Goal: Find contact information

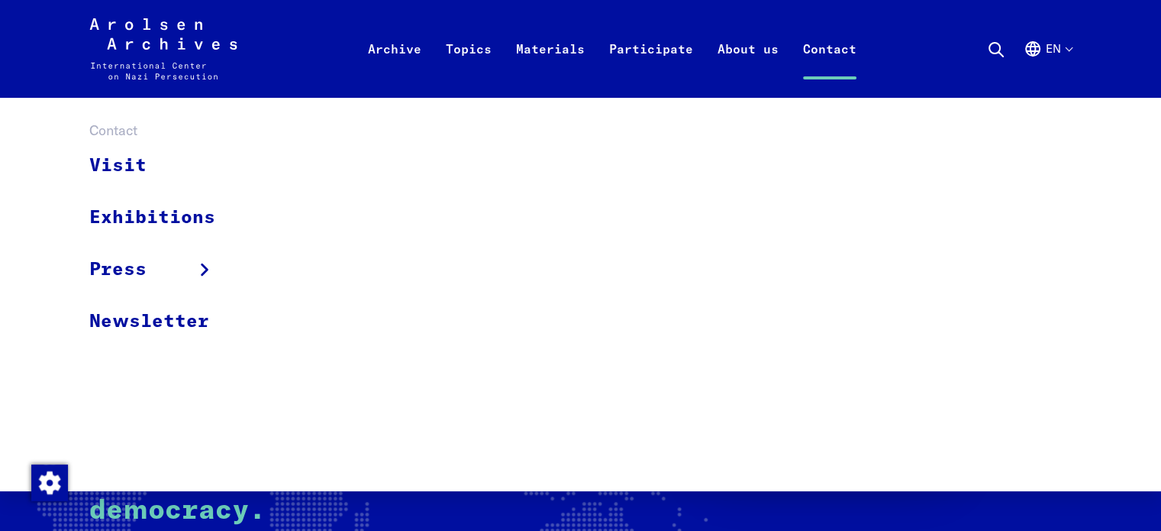
click at [830, 56] on link "Contact" at bounding box center [830, 67] width 78 height 61
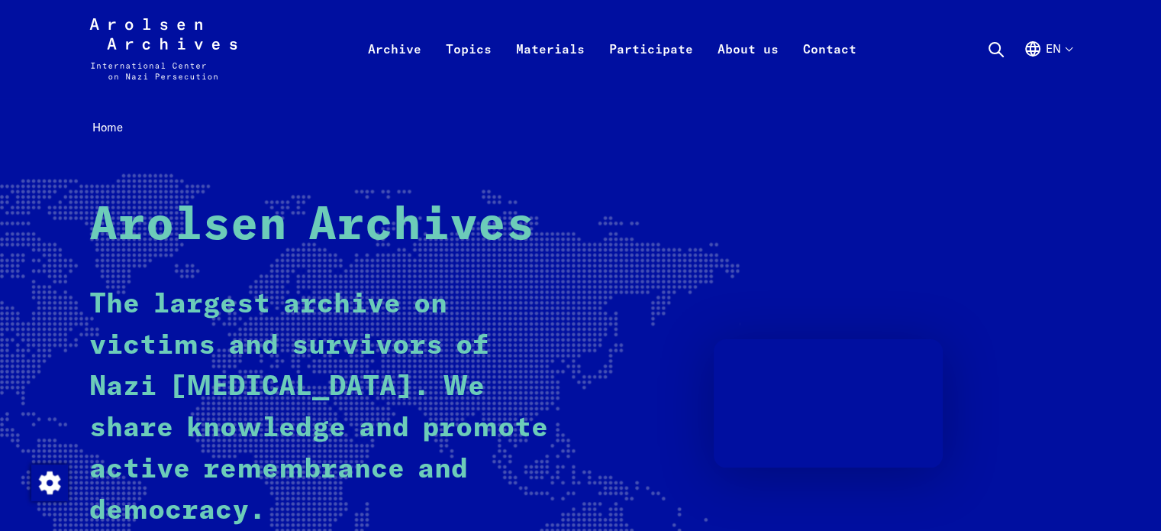
click at [1051, 45] on button "en" at bounding box center [1048, 67] width 48 height 55
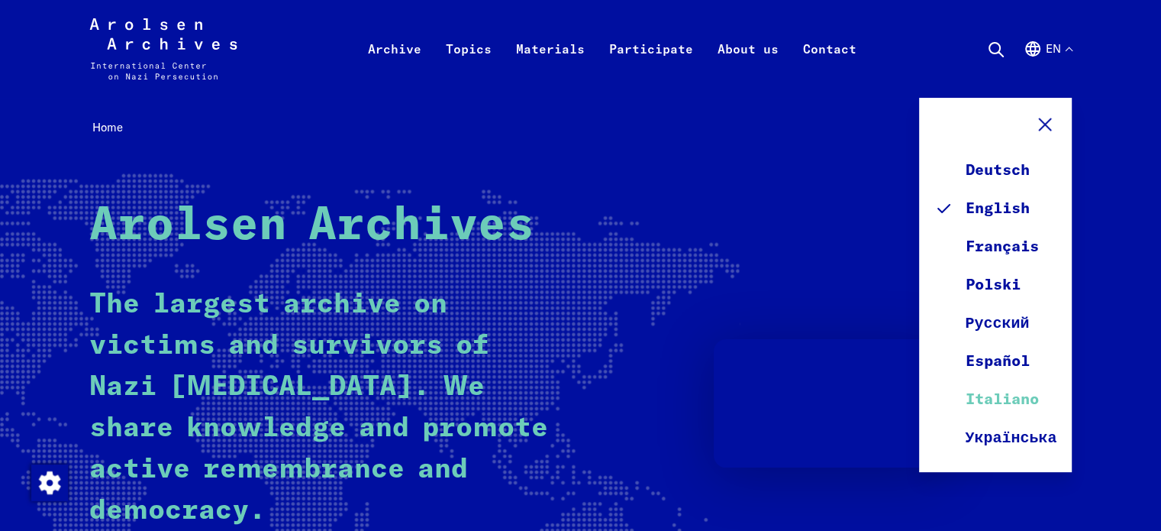
click at [998, 394] on link "Italiano" at bounding box center [995, 399] width 122 height 38
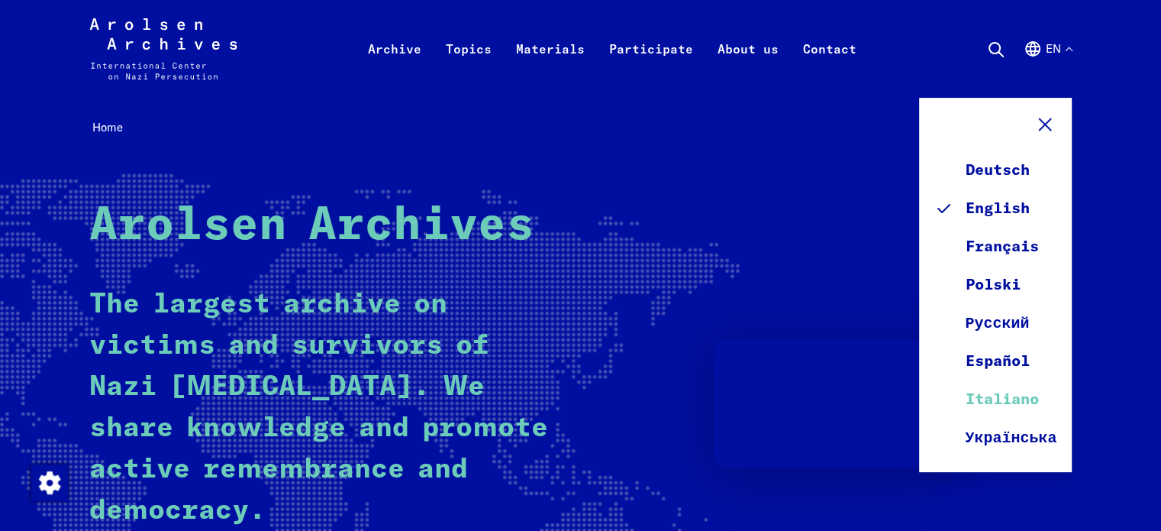
click at [998, 394] on link "Italiano" at bounding box center [995, 399] width 122 height 38
click at [1041, 125] on icon at bounding box center [1045, 124] width 23 height 23
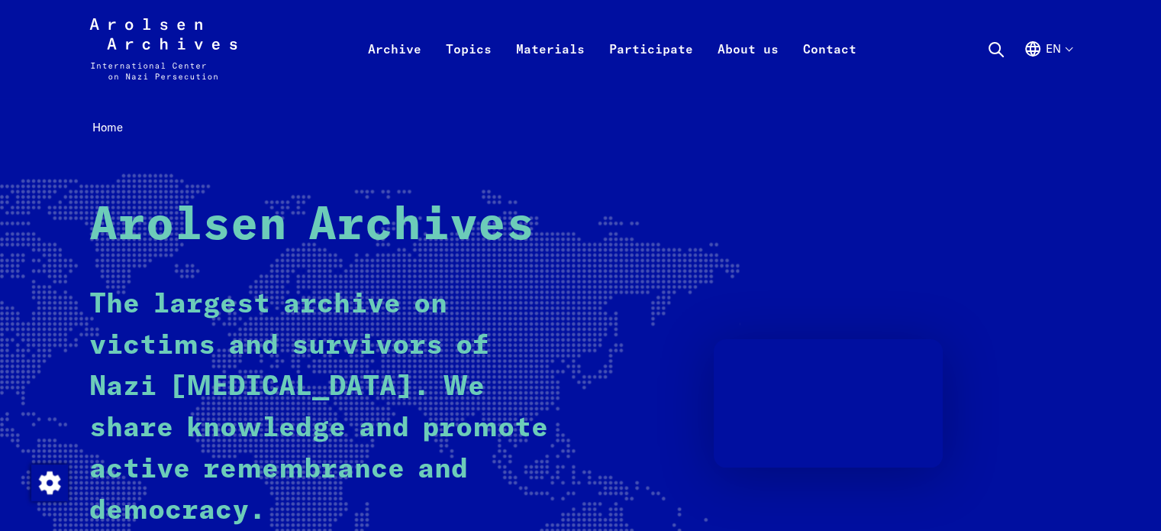
click at [1063, 56] on button "en" at bounding box center [1048, 67] width 48 height 55
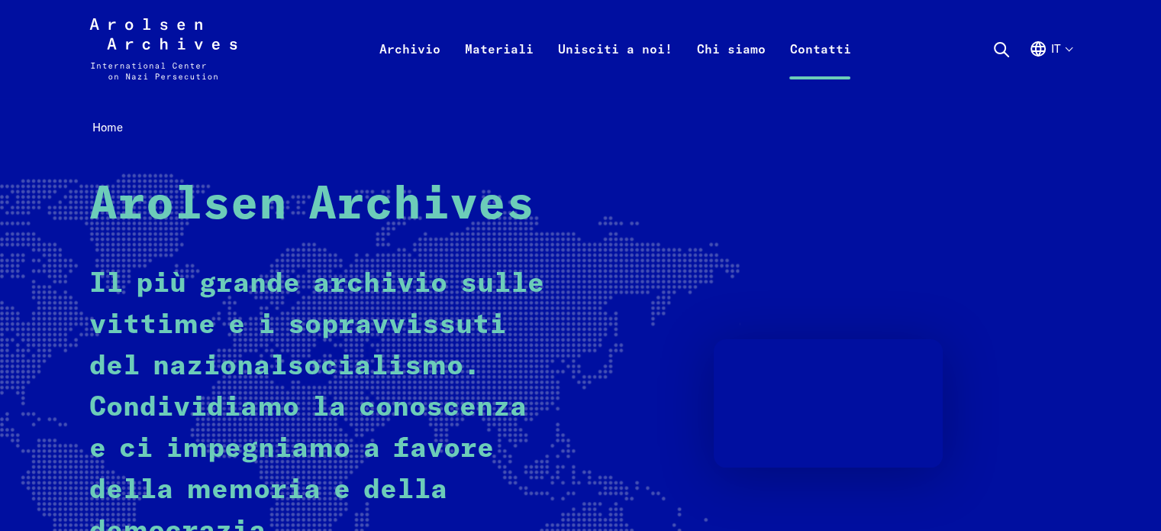
click at [812, 51] on link "Contatti" at bounding box center [820, 67] width 86 height 61
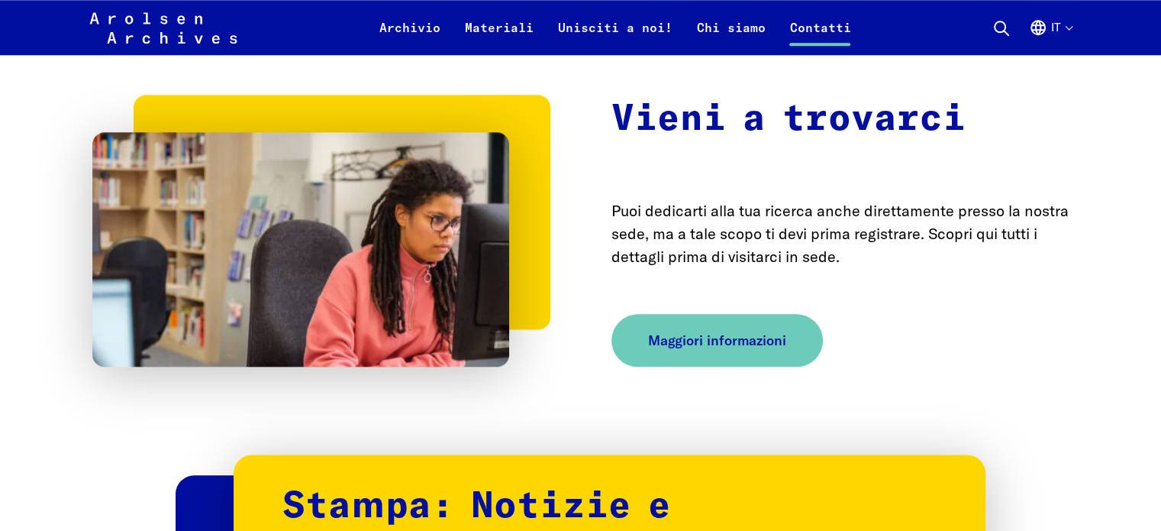
scroll to position [1687, 0]
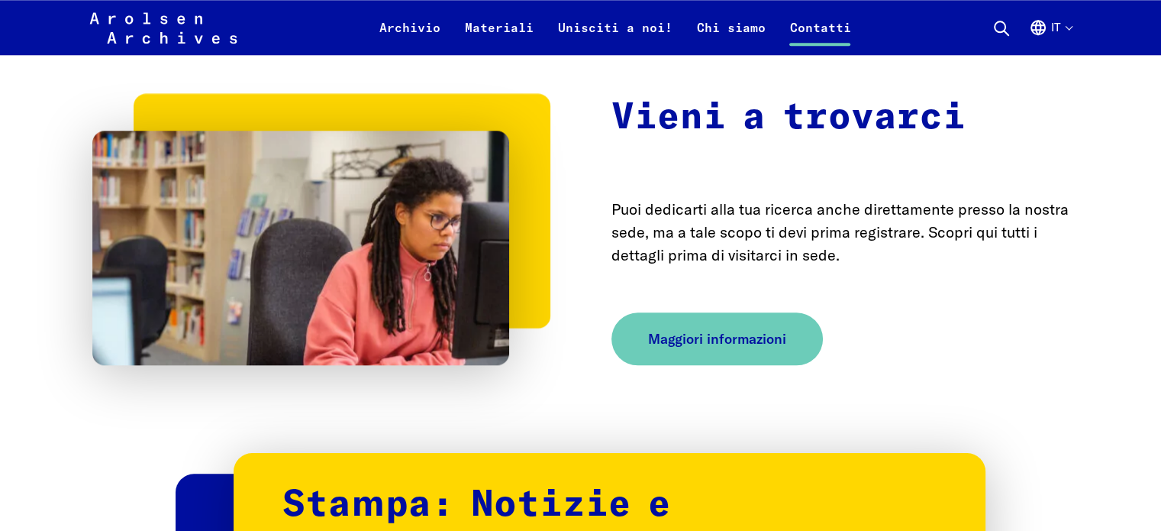
click at [574, 277] on div "Vieni a trovarci Puoi dedicarti alla tua ricerca anche direttamente presso la n…" at bounding box center [580, 216] width 977 height 295
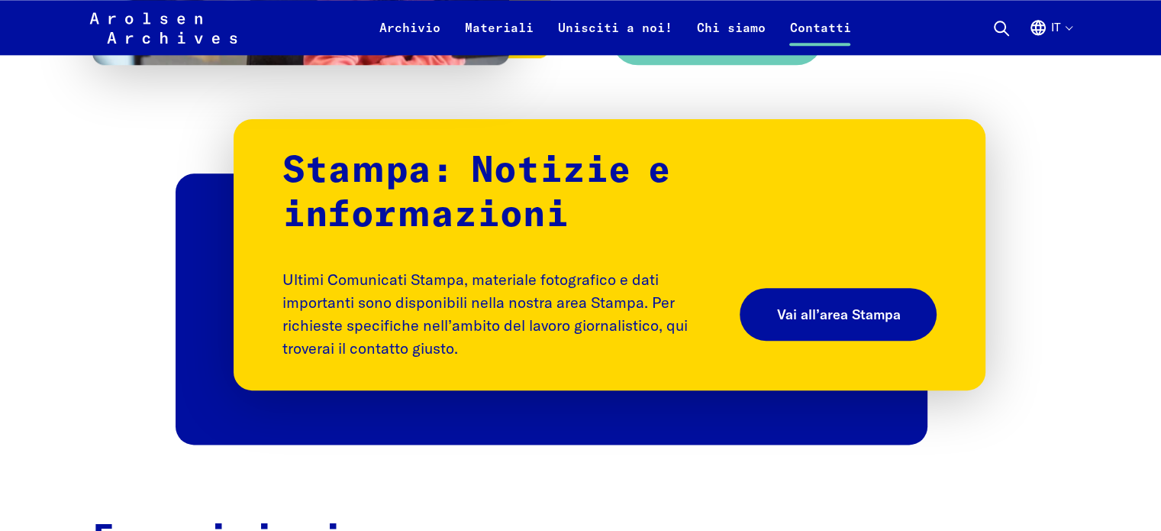
scroll to position [1990, 0]
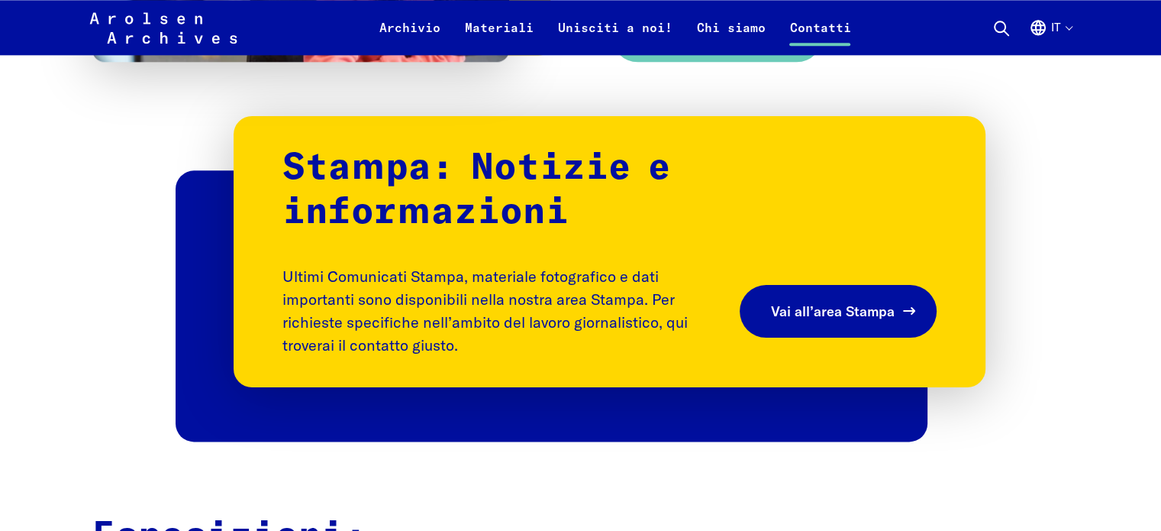
click at [788, 300] on span "Vai all’area Stampa" at bounding box center [832, 310] width 124 height 21
